Goal: Information Seeking & Learning: Understand process/instructions

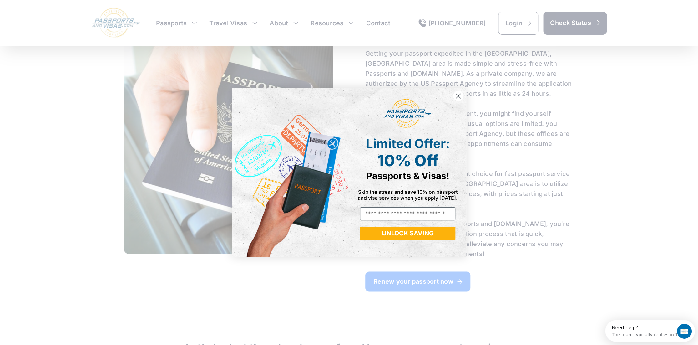
click at [459, 95] on icon "Close dialog" at bounding box center [458, 96] width 4 height 4
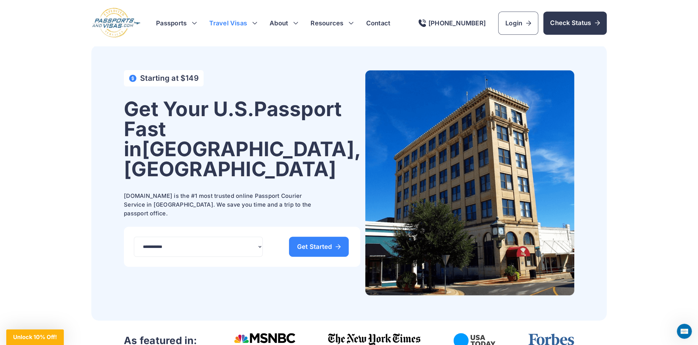
click at [236, 22] on h3 "Travel Visas" at bounding box center [233, 23] width 48 height 9
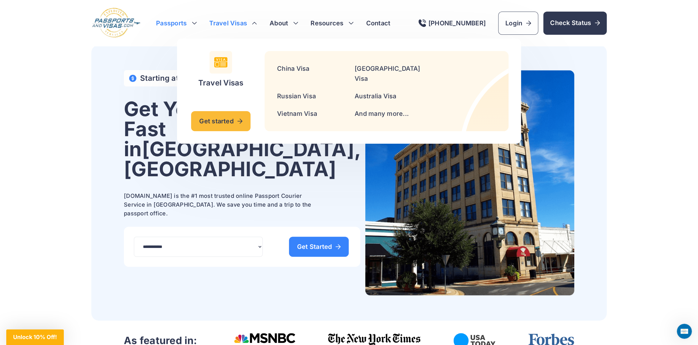
click at [178, 24] on h3 "Passports" at bounding box center [176, 23] width 41 height 9
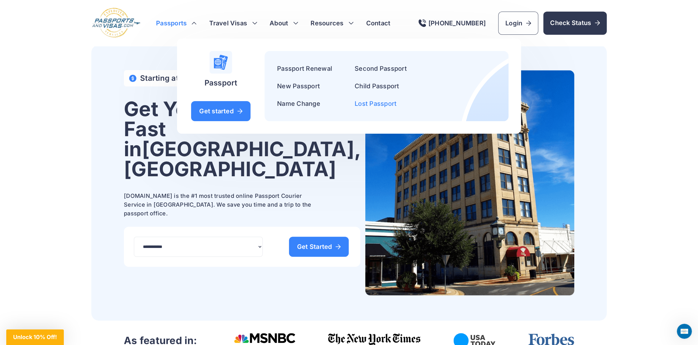
click at [375, 103] on link "Lost Passport" at bounding box center [376, 104] width 42 height 8
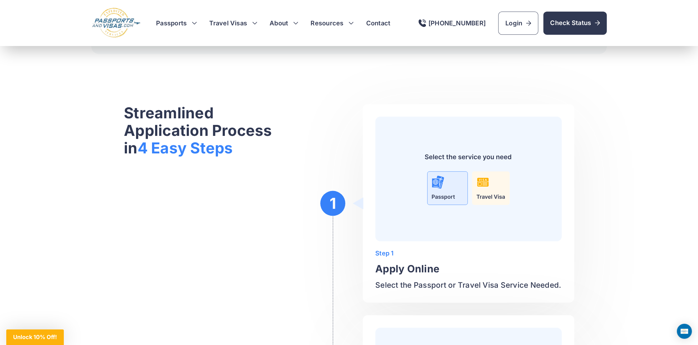
scroll to position [813, 0]
click at [485, 180] on img at bounding box center [468, 178] width 161 height 99
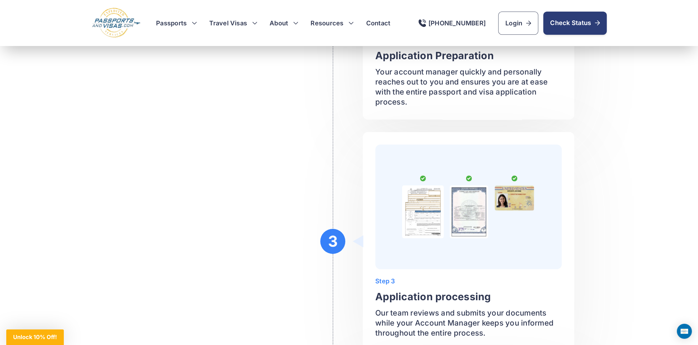
scroll to position [1251, 0]
